Goal: Find contact information: Find contact information

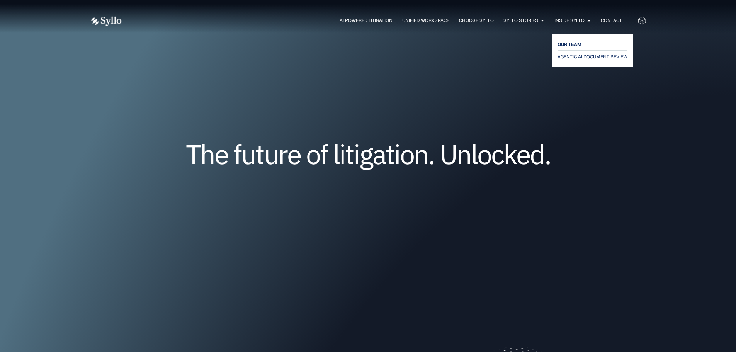
click at [575, 44] on span "OUR TEAM" at bounding box center [569, 44] width 24 height 9
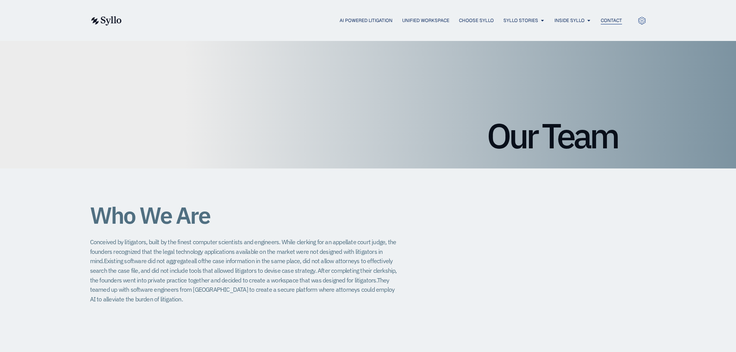
click at [605, 20] on span "Contact" at bounding box center [611, 20] width 21 height 7
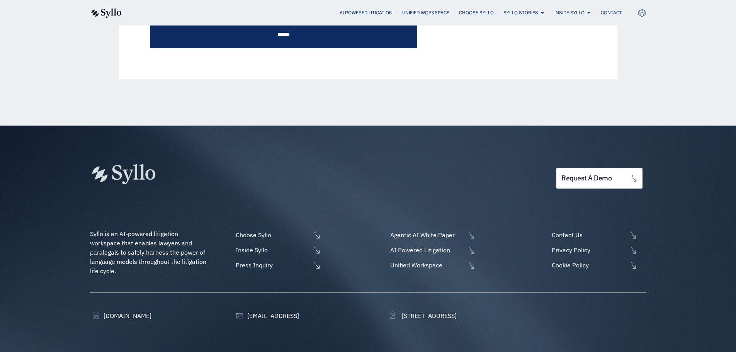
scroll to position [419, 0]
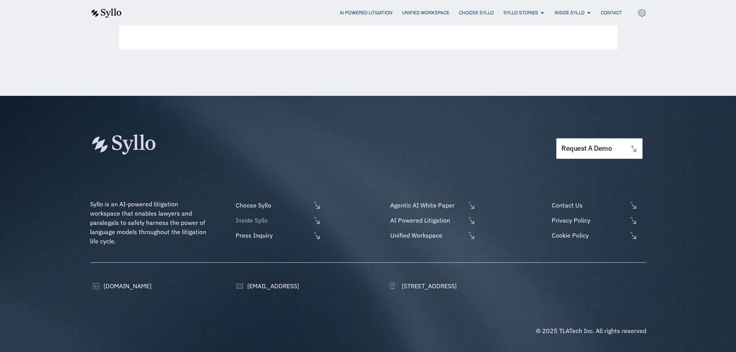
click at [317, 220] on icon at bounding box center [317, 220] width 8 height 8
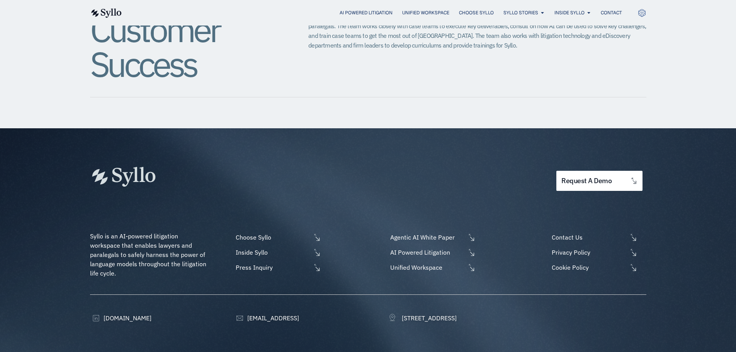
scroll to position [960, 0]
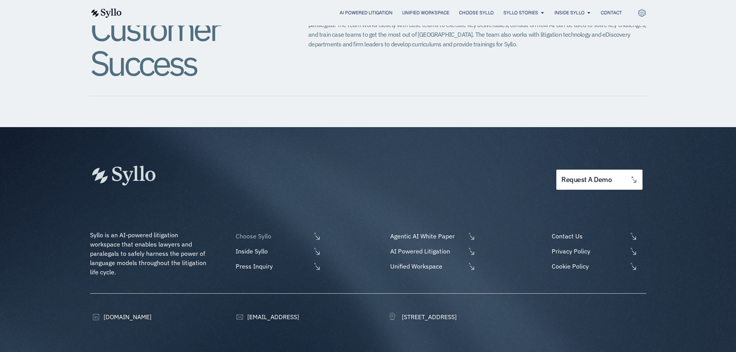
click at [318, 232] on icon at bounding box center [317, 236] width 8 height 8
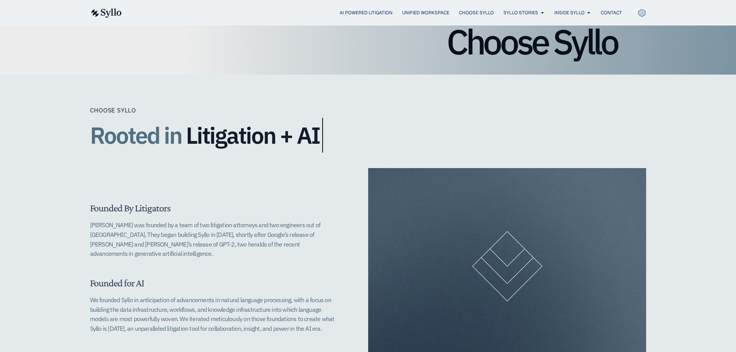
scroll to position [97, 0]
